Goal: Transaction & Acquisition: Book appointment/travel/reservation

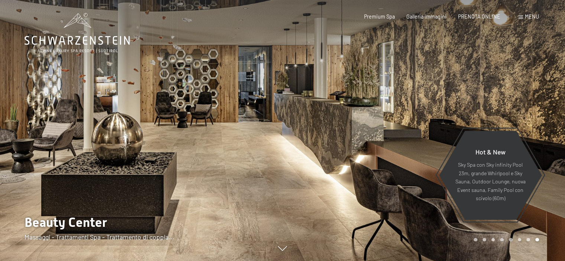
click at [523, 18] on div "Menu" at bounding box center [528, 16] width 20 height 7
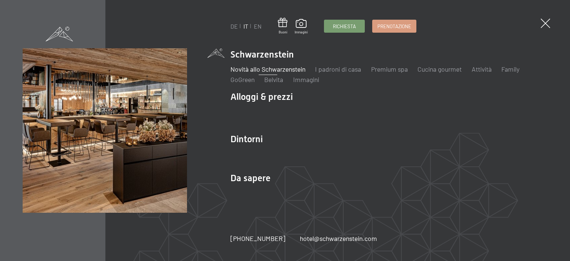
click at [297, 69] on link "Novità allo Schwarzenstein" at bounding box center [268, 69] width 75 height 8
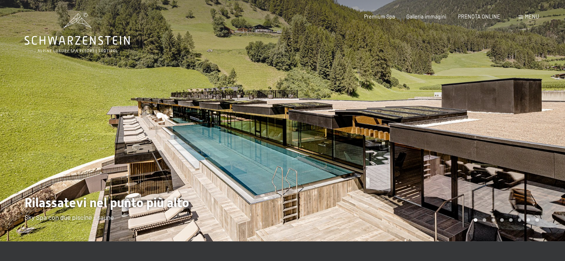
click at [340, 83] on div at bounding box center [424, 120] width 283 height 241
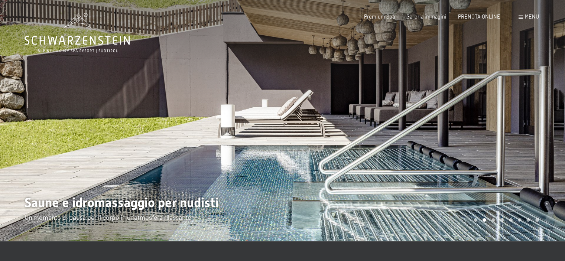
click at [340, 83] on div at bounding box center [424, 120] width 283 height 241
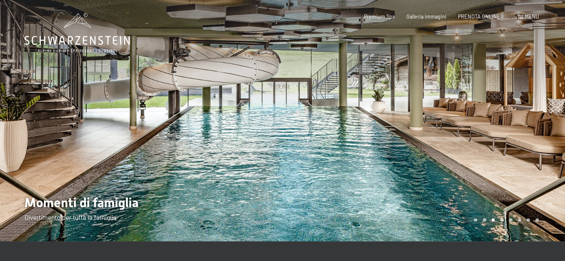
click at [340, 83] on div at bounding box center [424, 120] width 283 height 241
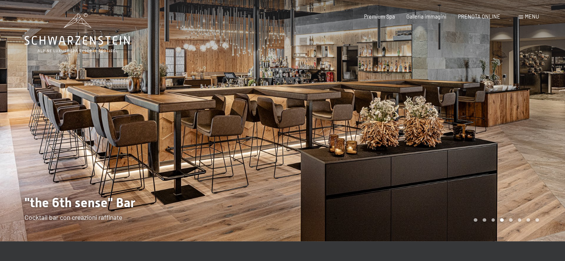
click at [340, 83] on div at bounding box center [424, 120] width 283 height 241
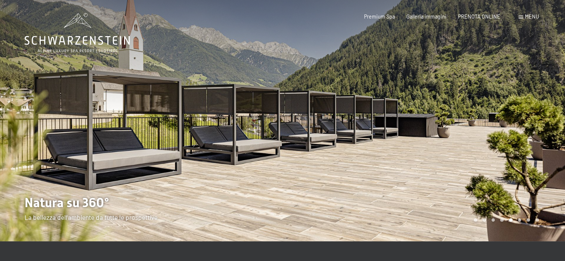
click at [340, 83] on div at bounding box center [424, 120] width 283 height 241
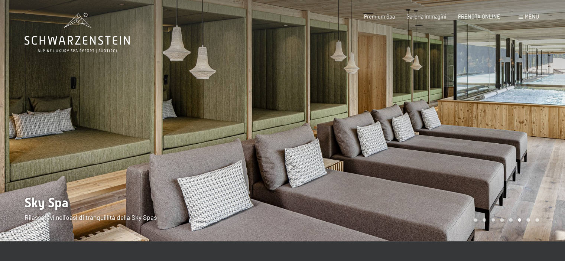
click at [340, 83] on div at bounding box center [424, 120] width 283 height 241
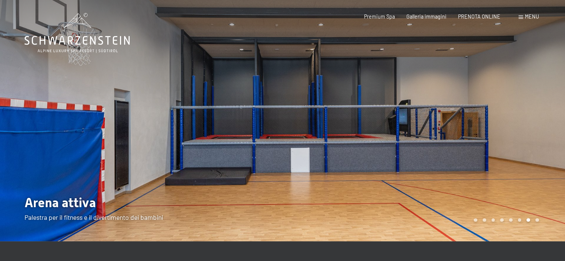
click at [340, 83] on div at bounding box center [424, 120] width 283 height 241
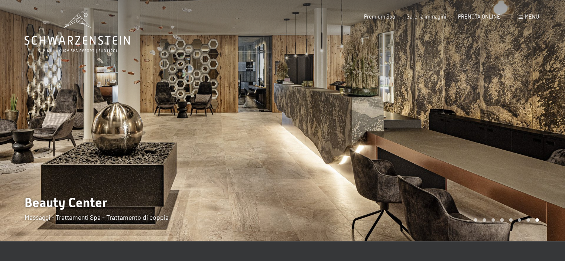
click at [521, 19] on span at bounding box center [520, 17] width 4 height 3
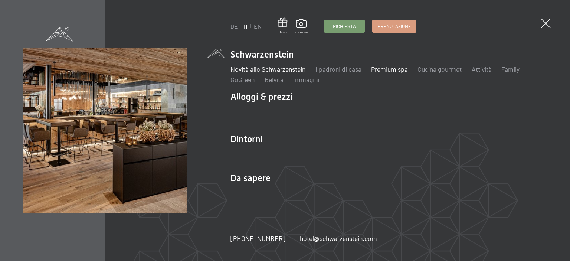
click at [388, 69] on link "Premium spa" at bounding box center [389, 69] width 37 height 8
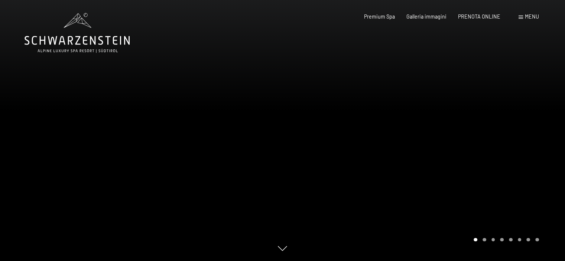
click at [372, 107] on div at bounding box center [424, 130] width 283 height 261
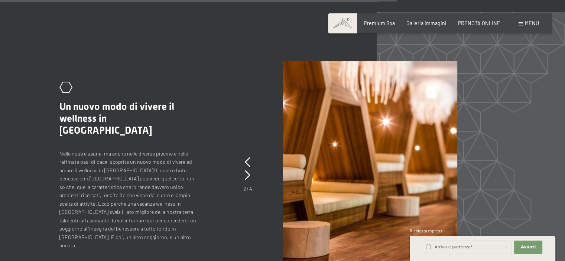
scroll to position [2784, 0]
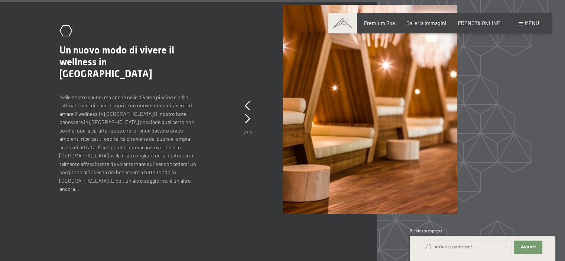
click at [527, 27] on div "Prenotazione Richiesta Premium Spa Galleria immagini PRENOTA ONLINE Menu DE IT …" at bounding box center [439, 23] width 197 height 7
click at [527, 23] on span "Menu" at bounding box center [532, 23] width 14 height 6
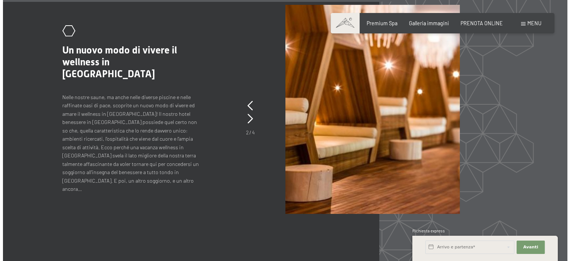
scroll to position [2794, 0]
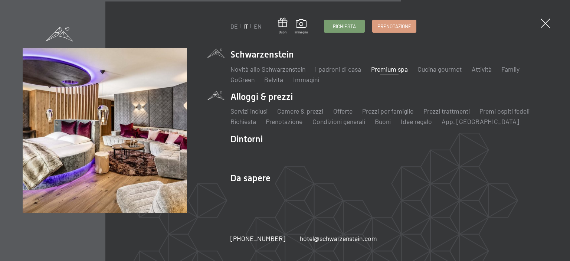
click at [267, 102] on li "Alloggi & prezzi Servizi inclusi Camere & prezzi Lista Offerte Lista Prezzi per…" at bounding box center [389, 109] width 317 height 36
click at [267, 98] on li "Alloggi & prezzi Servizi inclusi Camere & prezzi Lista Offerte Lista Prezzi per…" at bounding box center [389, 109] width 317 height 36
click at [305, 113] on link "Camere & prezzi" at bounding box center [300, 111] width 46 height 8
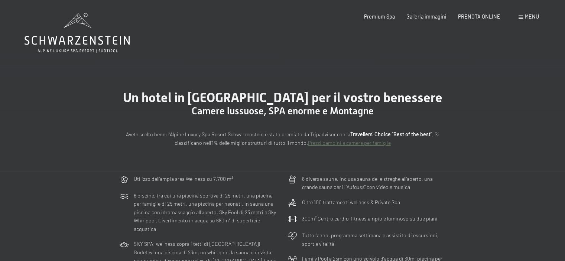
click at [298, 111] on span "Camere lussuose, SPA enorme e Montagne" at bounding box center [283, 110] width 182 height 11
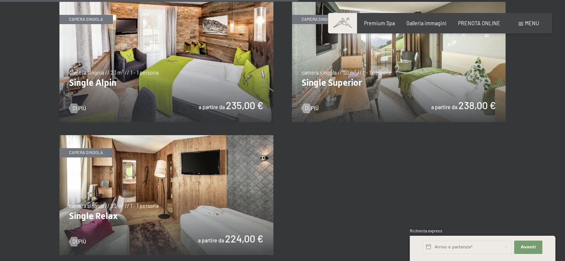
scroll to position [1114, 0]
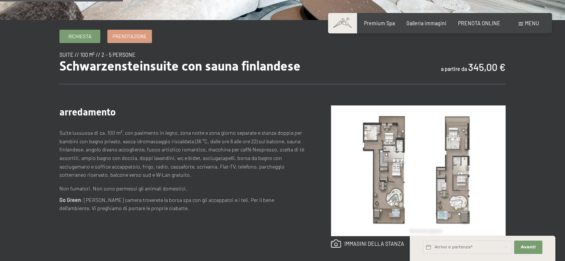
scroll to position [223, 0]
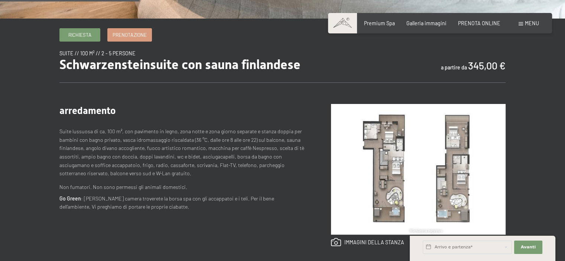
click at [391, 138] on img at bounding box center [418, 169] width 174 height 131
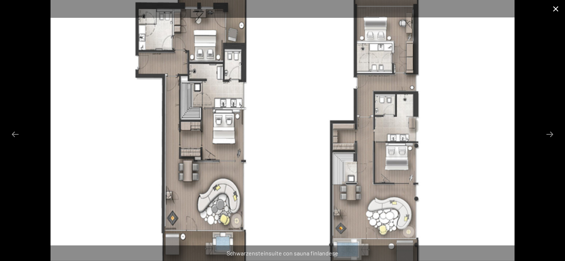
click at [558, 12] on button "Close gallery" at bounding box center [555, 8] width 19 height 17
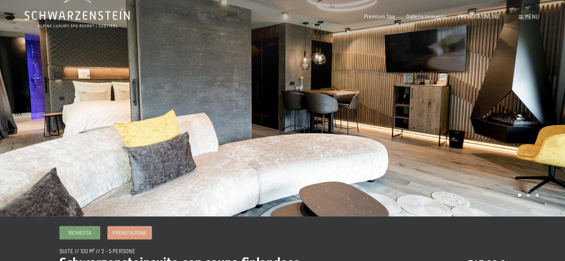
scroll to position [0, 0]
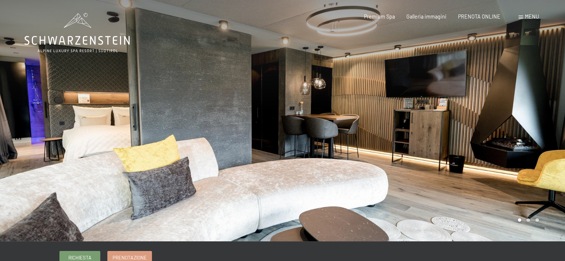
click at [500, 132] on div at bounding box center [424, 120] width 283 height 241
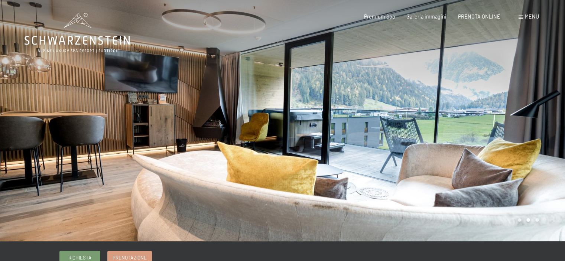
click at [500, 131] on div at bounding box center [424, 120] width 283 height 241
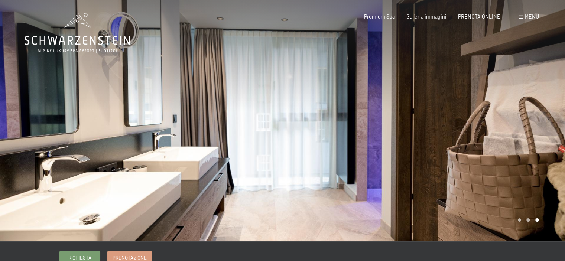
click at [500, 130] on div at bounding box center [424, 120] width 283 height 241
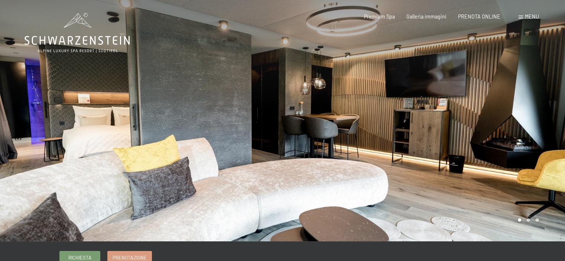
click at [500, 130] on div at bounding box center [424, 120] width 283 height 241
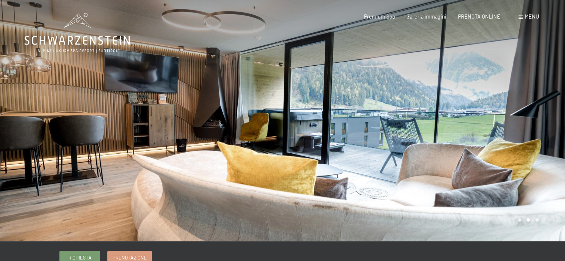
click at [500, 130] on div at bounding box center [424, 120] width 283 height 241
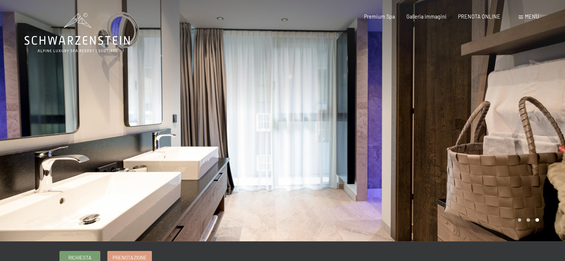
click at [500, 130] on div at bounding box center [424, 120] width 283 height 241
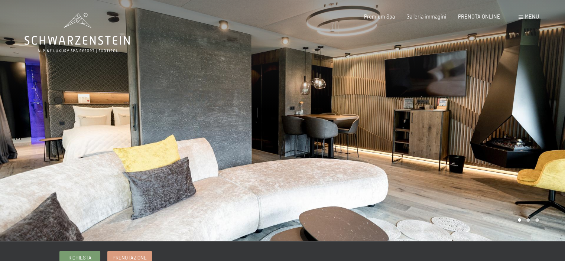
click at [500, 130] on div at bounding box center [424, 120] width 283 height 241
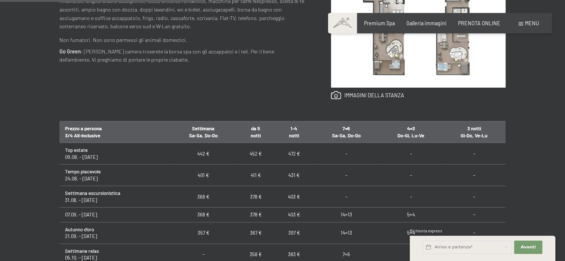
scroll to position [408, 0]
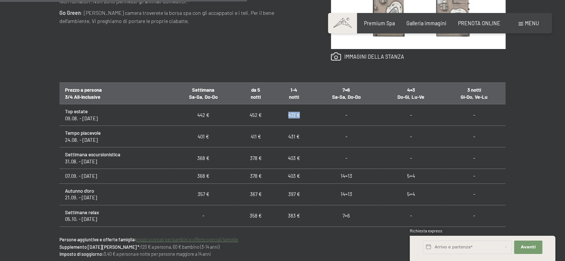
drag, startPoint x: 286, startPoint y: 113, endPoint x: 298, endPoint y: 112, distance: 11.9
click at [298, 112] on td "472 €" at bounding box center [294, 115] width 38 height 22
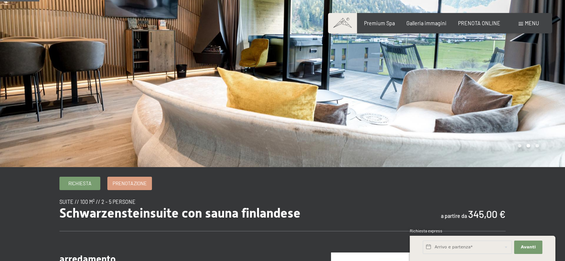
scroll to position [0, 0]
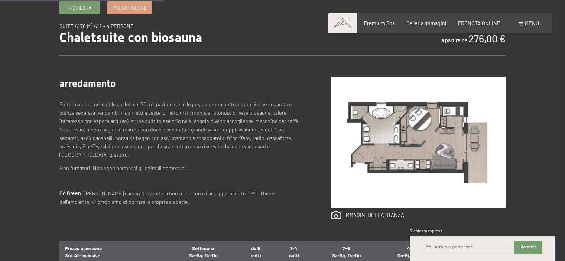
scroll to position [260, 0]
